Goal: Navigation & Orientation: Understand site structure

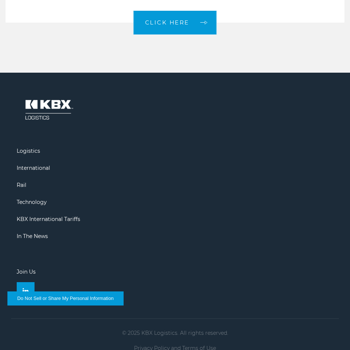
scroll to position [891, 0]
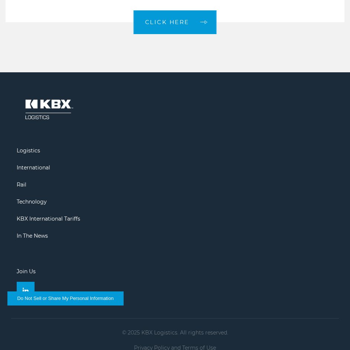
click at [33, 147] on ul "Logistics International Rail Technology KBX International Tariffs In The News J…" at bounding box center [175, 195] width 328 height 209
click at [34, 148] on link "Logistics" at bounding box center [28, 150] width 23 height 7
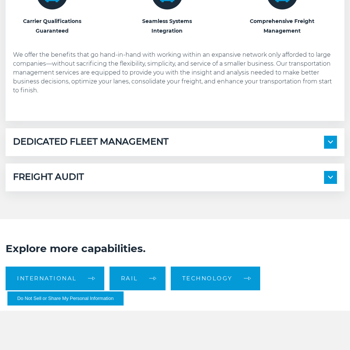
scroll to position [483, 0]
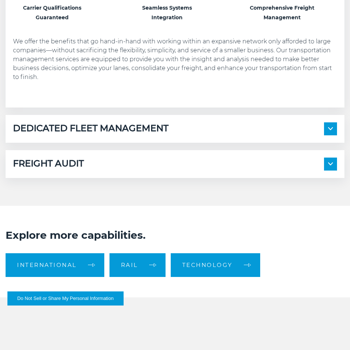
click at [131, 127] on h5 "DEDICATED FLEET MANAGEMENT" at bounding box center [91, 129] width 156 height 13
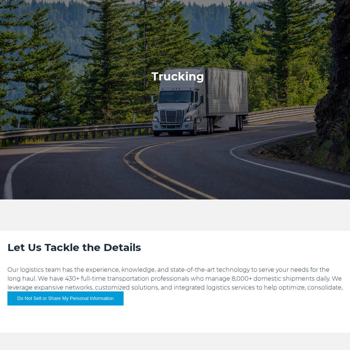
scroll to position [0, 0]
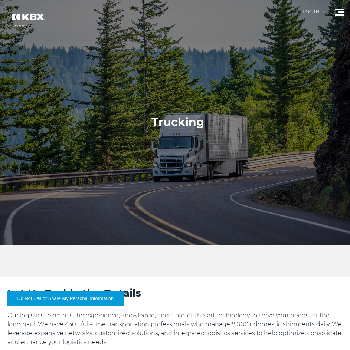
click at [32, 12] on img at bounding box center [28, 20] width 45 height 26
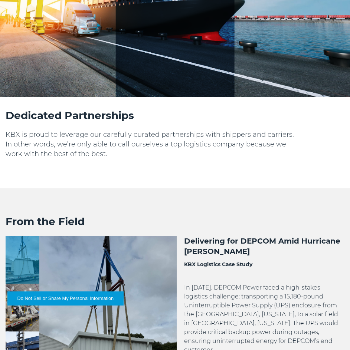
scroll to position [1040, 0]
